Goal: Information Seeking & Learning: Learn about a topic

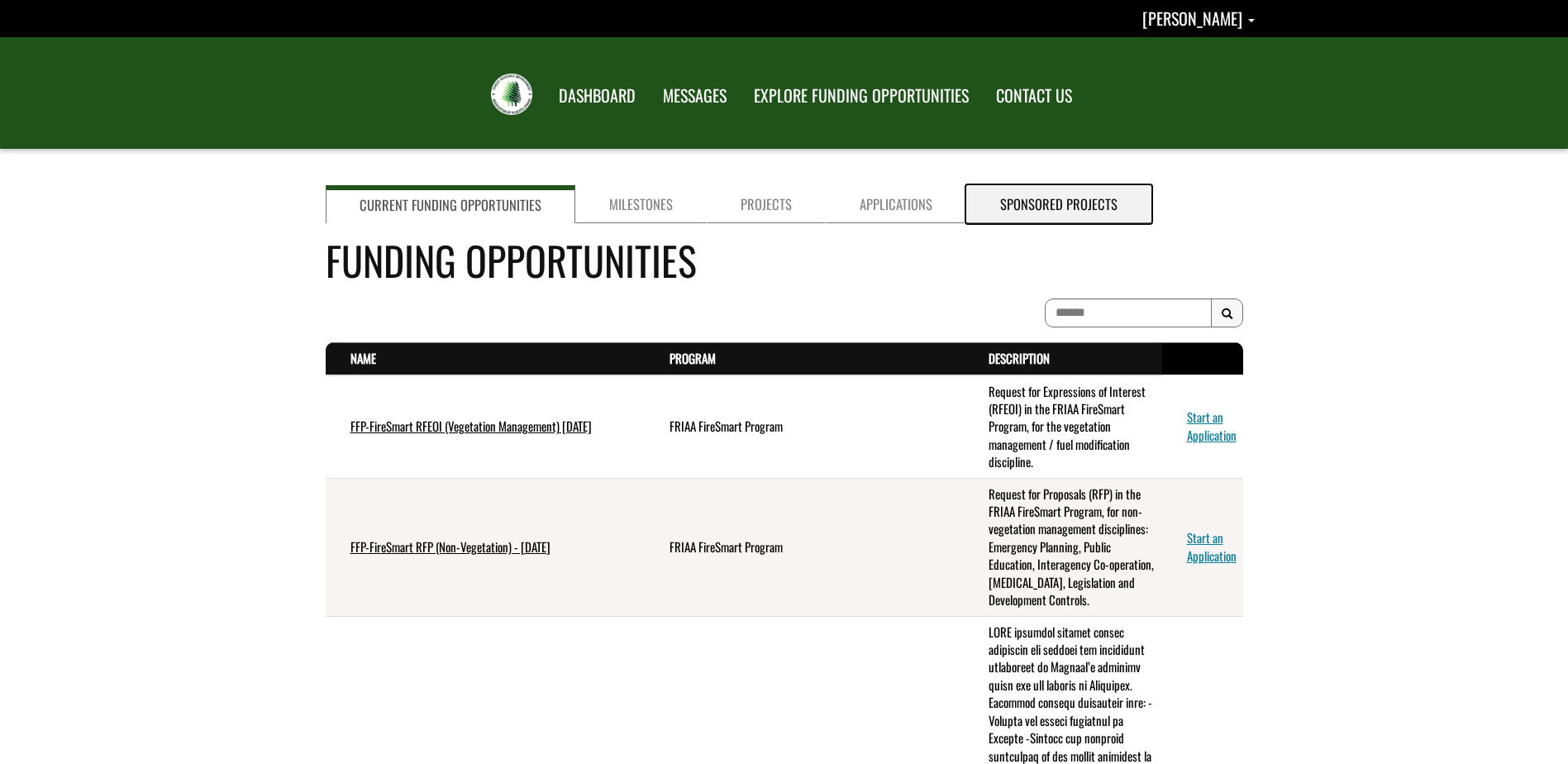
click at [1040, 210] on link "Sponsored Projects" at bounding box center [1058, 204] width 185 height 38
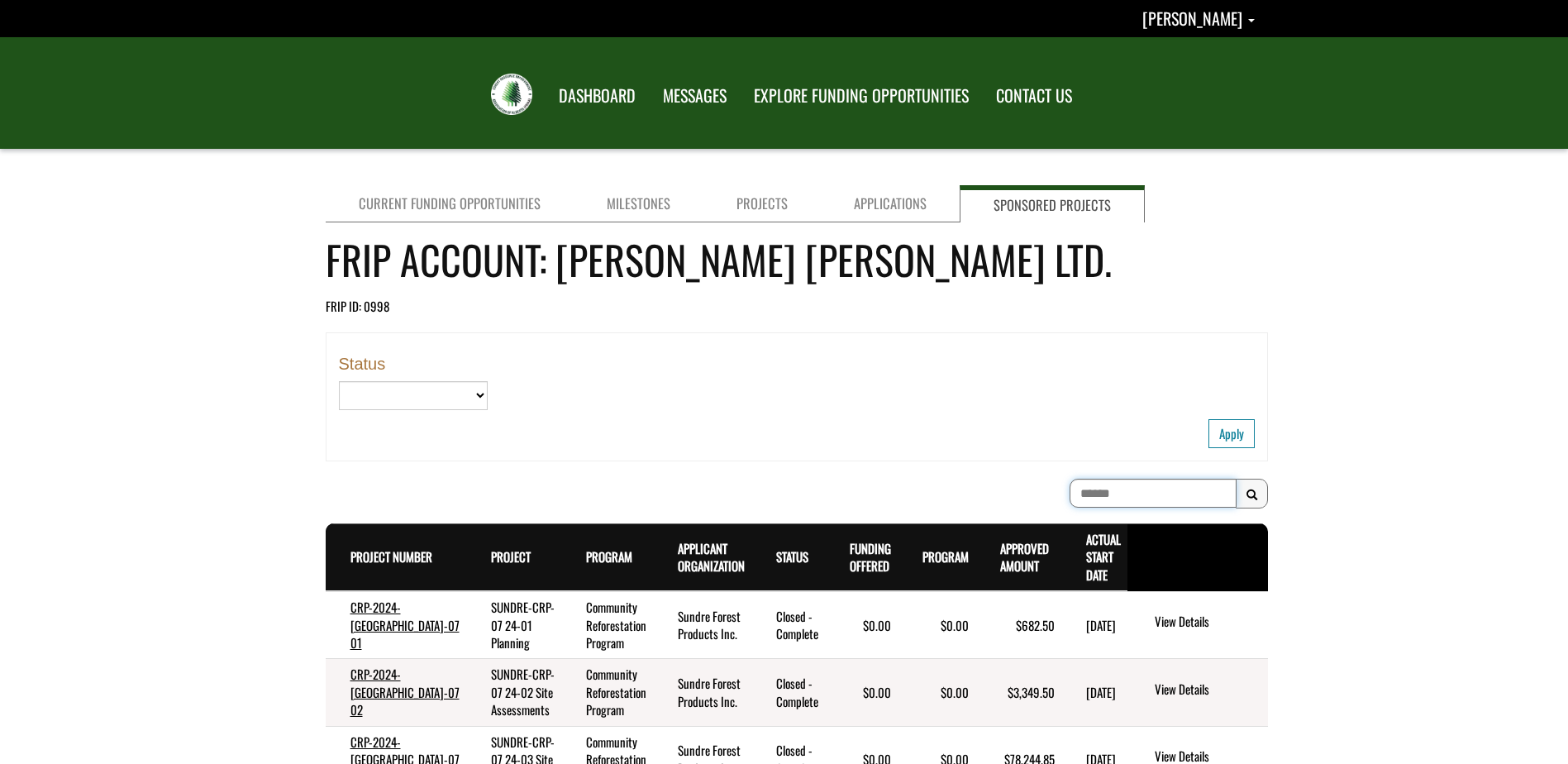
click at [1093, 493] on input at bounding box center [1153, 493] width 167 height 29
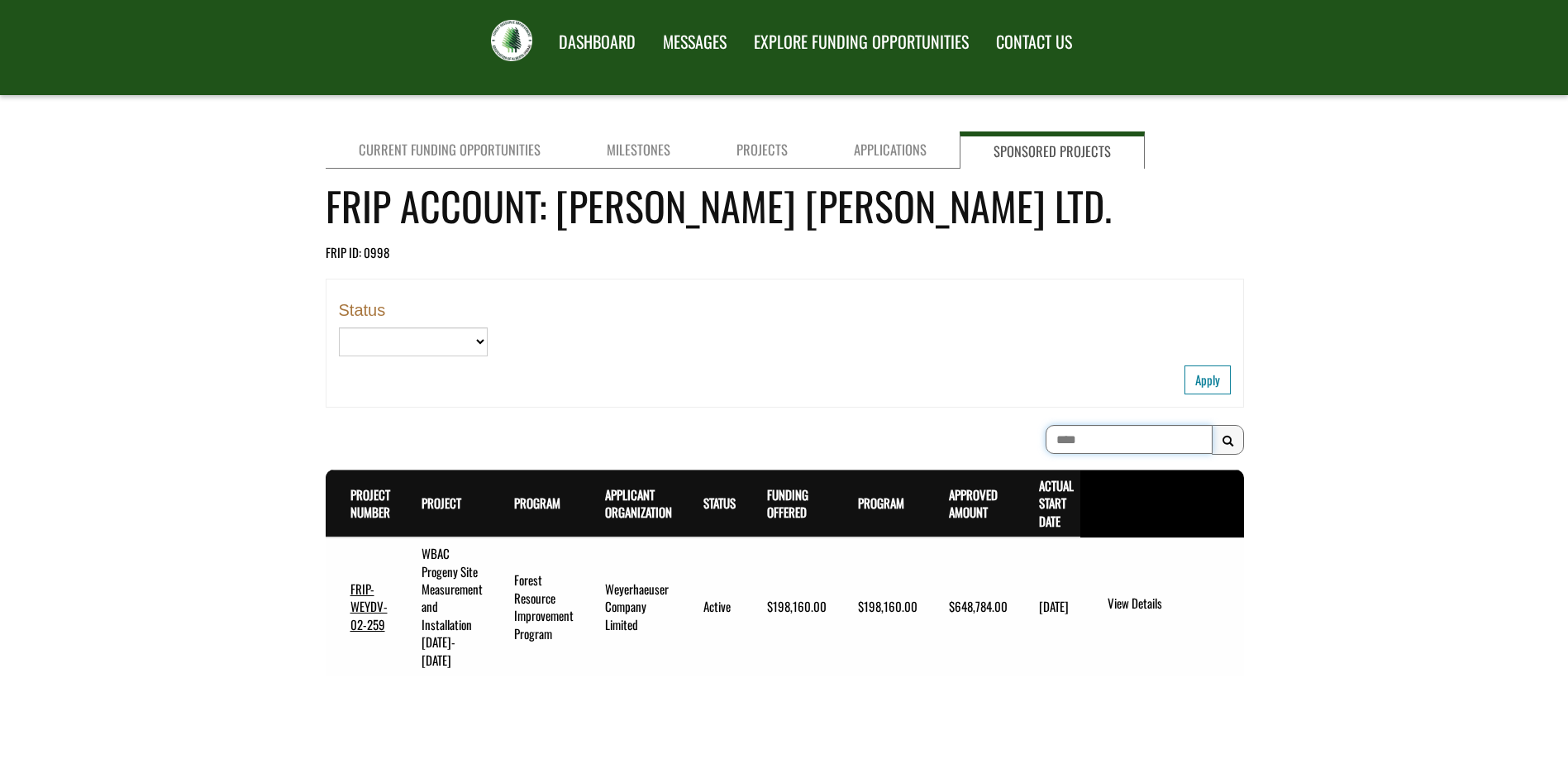
scroll to position [117, 0]
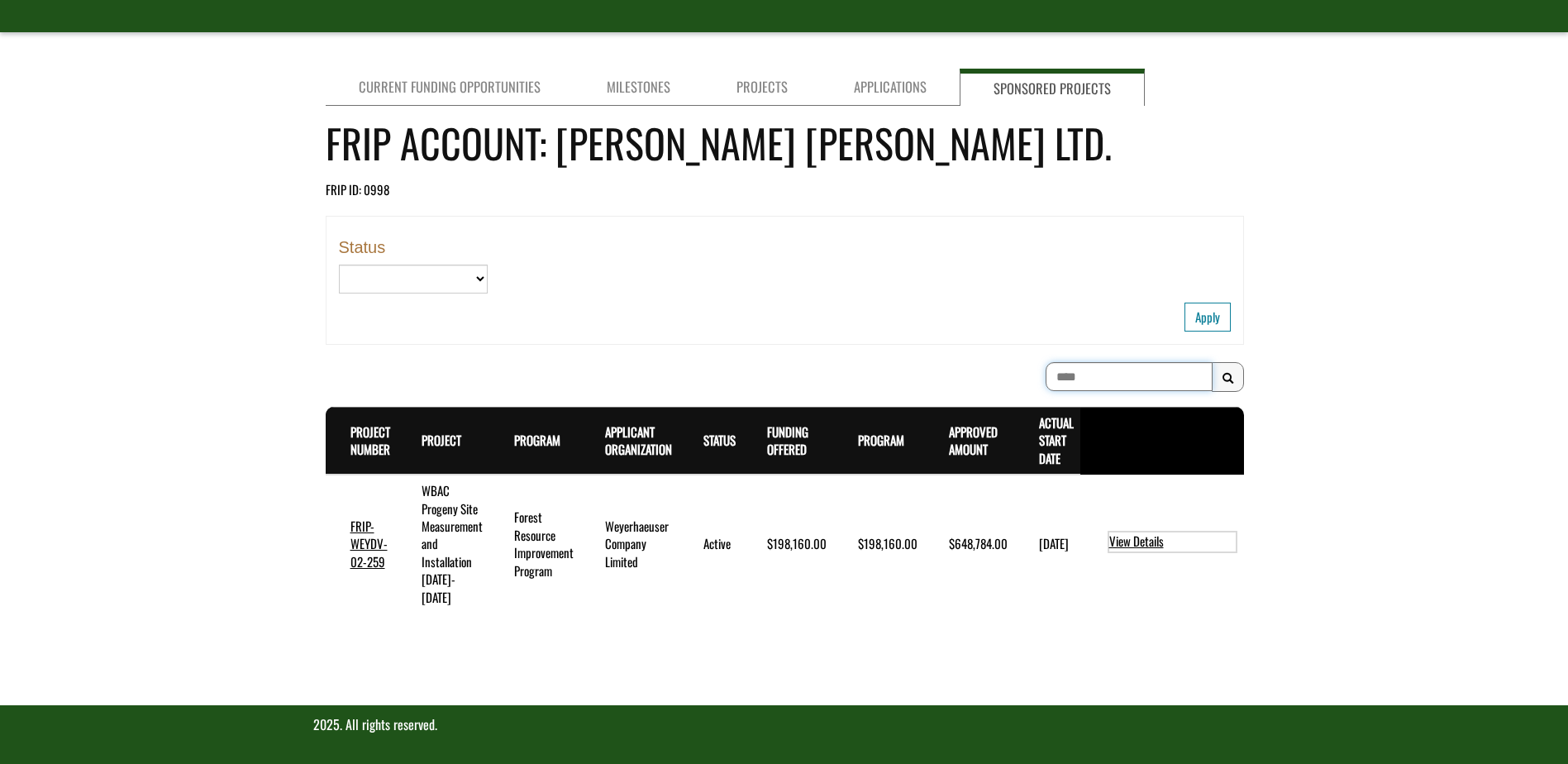
type input "****"
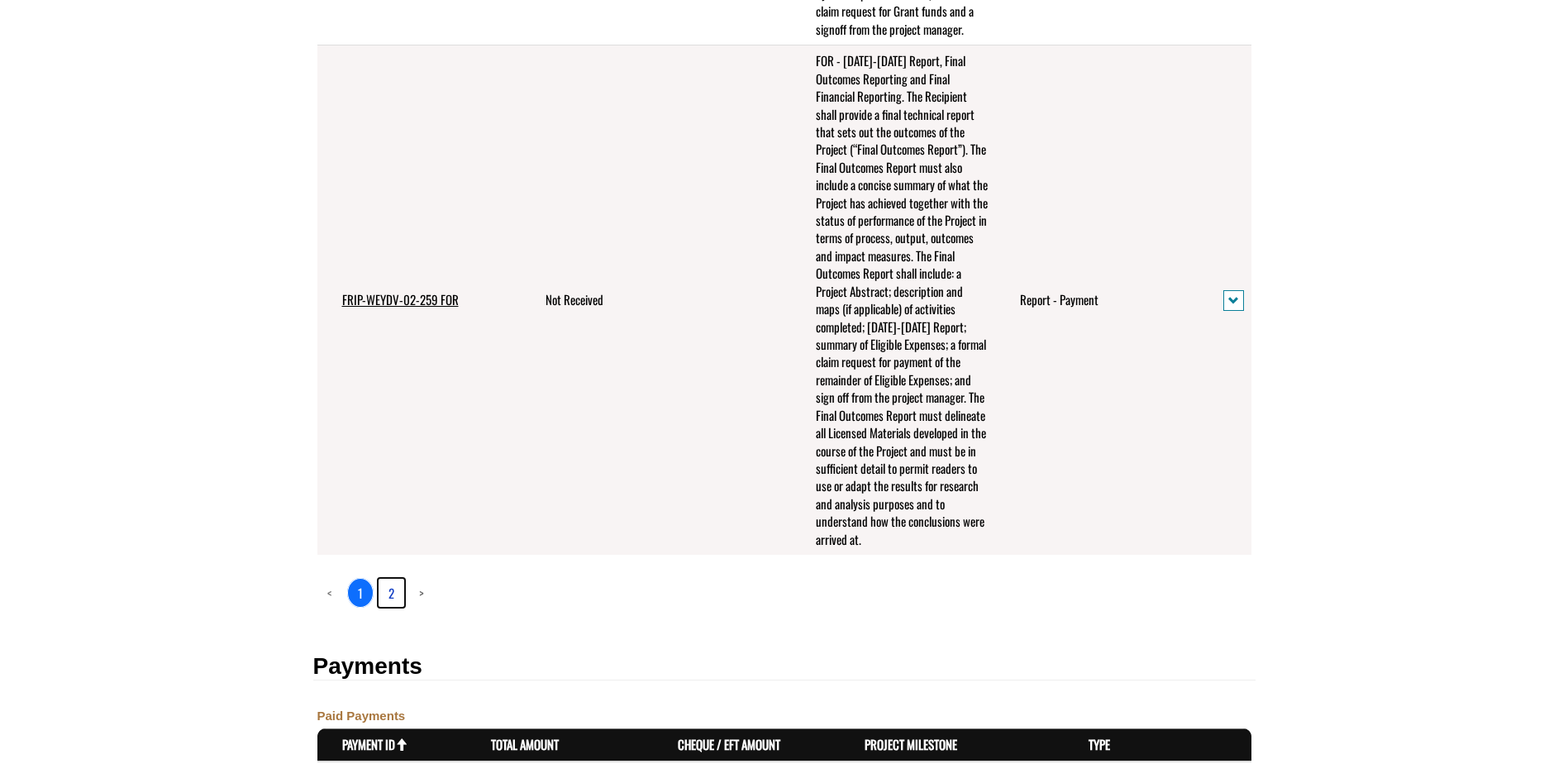
click at [396, 607] on link "2" at bounding box center [391, 593] width 26 height 28
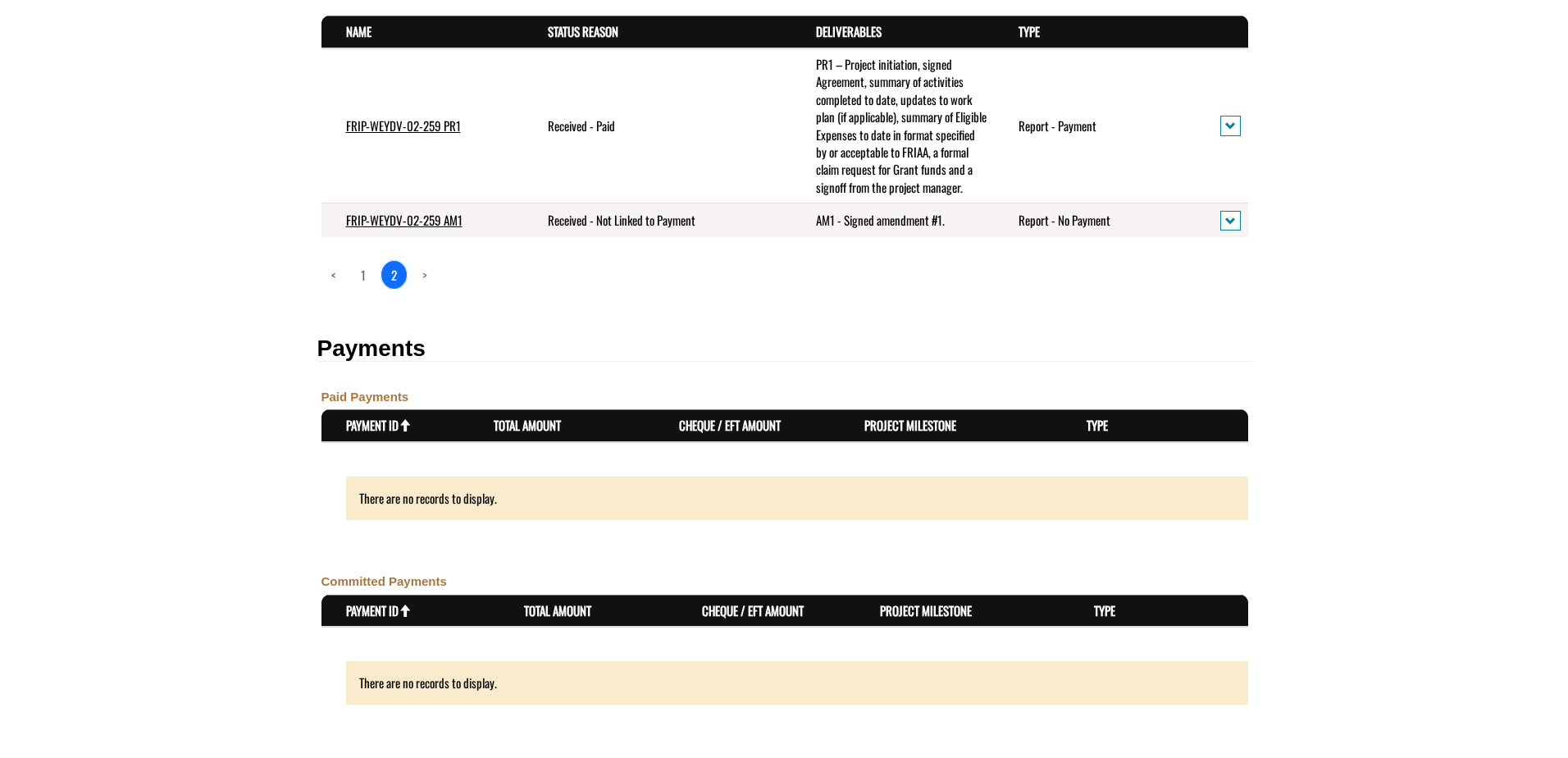
scroll to position [555, 0]
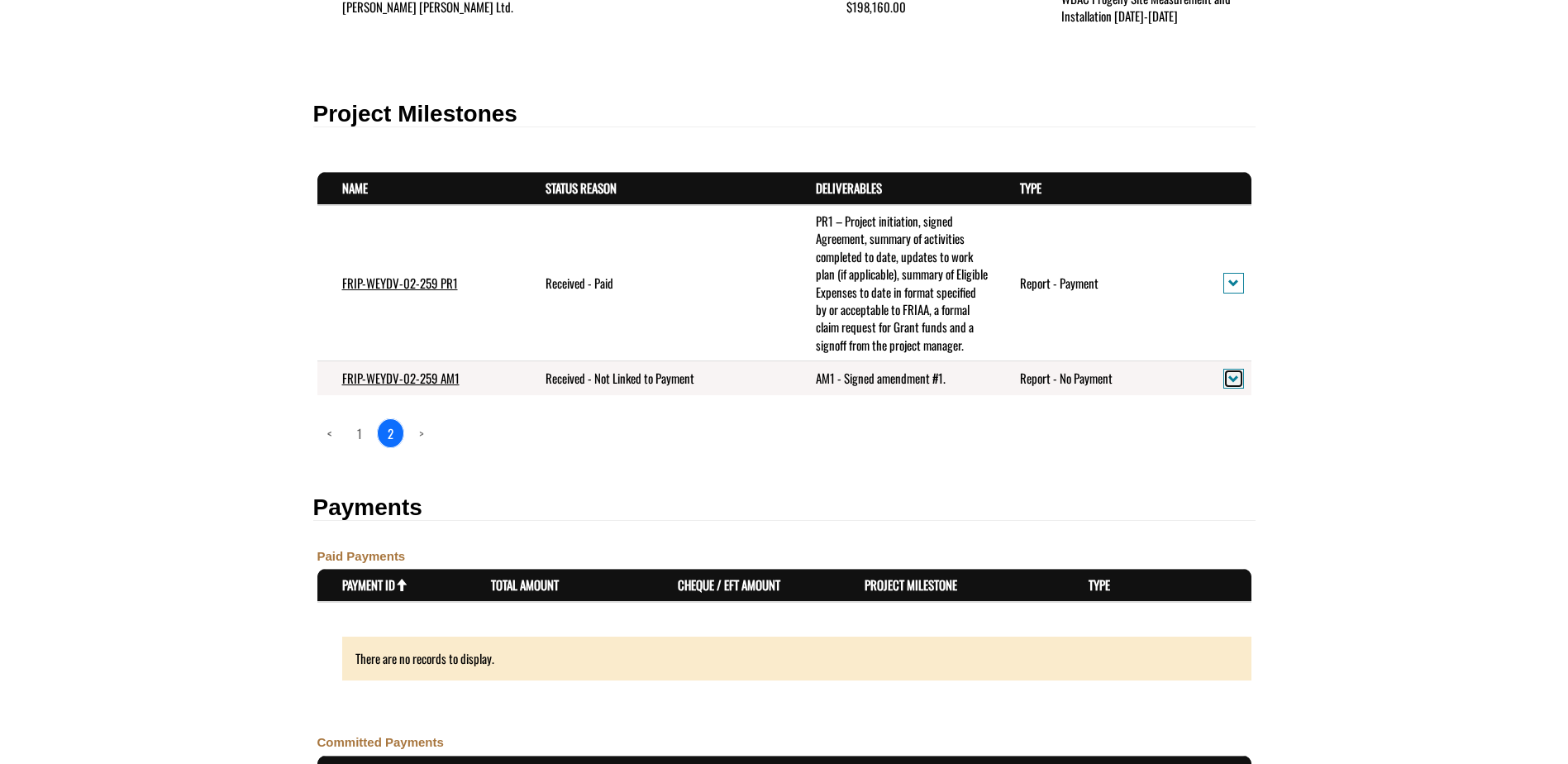
click at [1224, 388] on button "action menu" at bounding box center [1233, 379] width 21 height 21
click at [1253, 427] on link "View details" at bounding box center [1290, 424] width 128 height 22
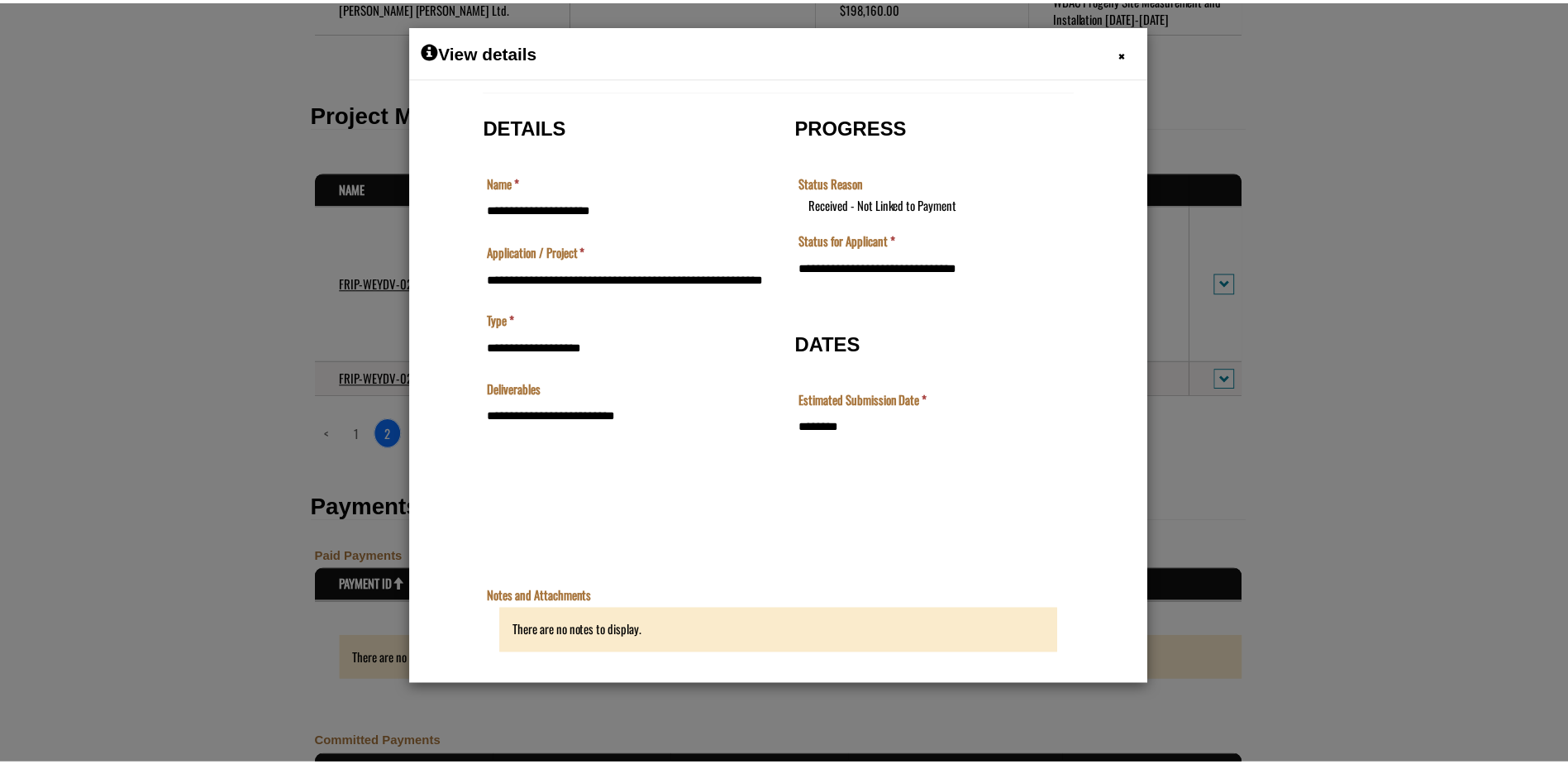
scroll to position [0, 0]
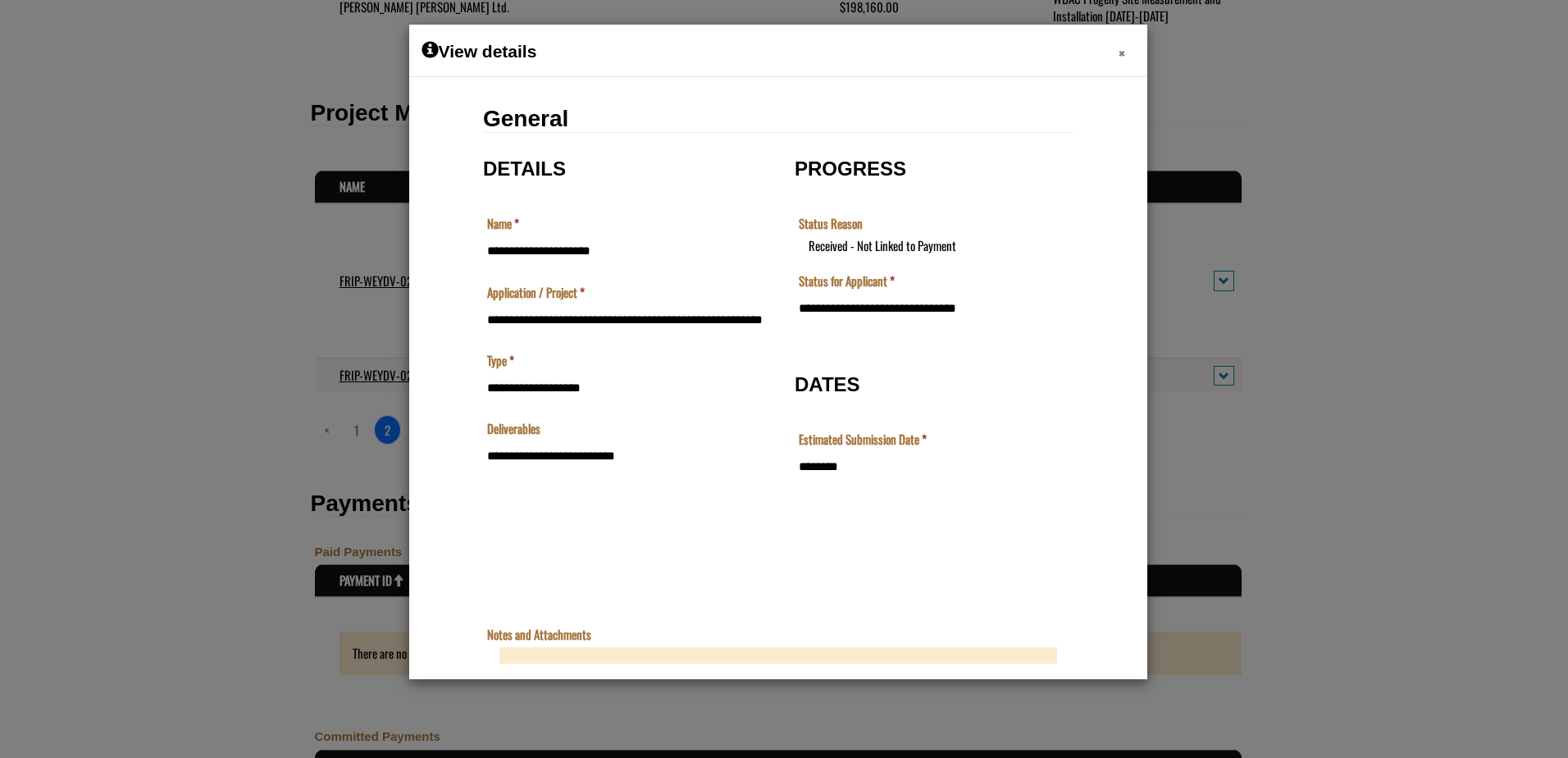
click at [1122, 55] on span "×" at bounding box center [1121, 53] width 7 height 26
